Goal: Use online tool/utility

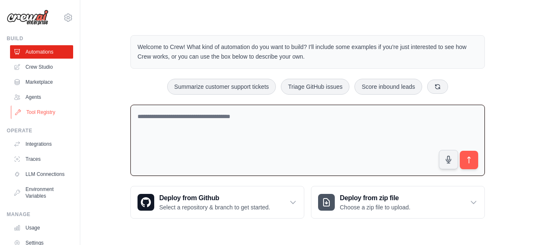
click at [40, 109] on link "Tool Registry" at bounding box center [42, 111] width 63 height 13
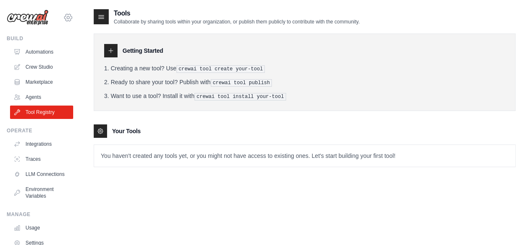
click at [65, 16] on icon at bounding box center [68, 17] width 8 height 7
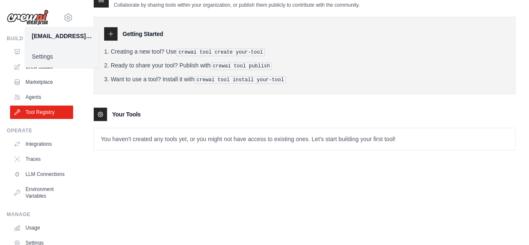
click at [133, 133] on p "You haven't created any tools yet, or you might not have access to existing one…" at bounding box center [304, 139] width 421 height 22
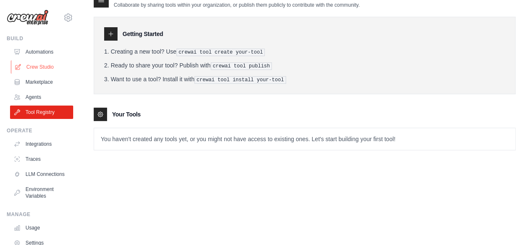
click at [33, 70] on link "Crew Studio" at bounding box center [42, 66] width 63 height 13
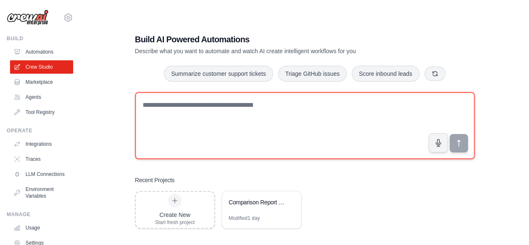
click at [176, 104] on textarea at bounding box center [305, 125] width 340 height 67
type textarea "*"
